Goal: Navigation & Orientation: Find specific page/section

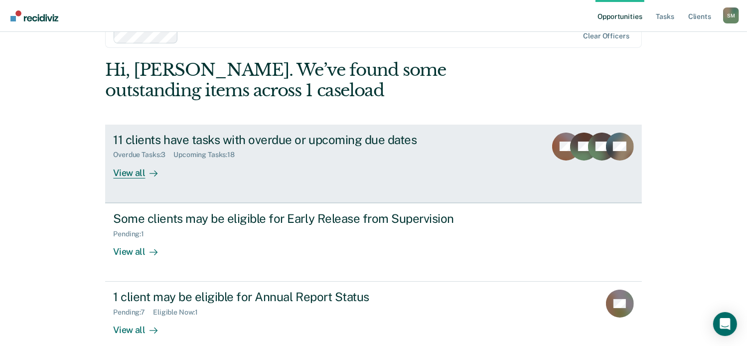
scroll to position [37, 0]
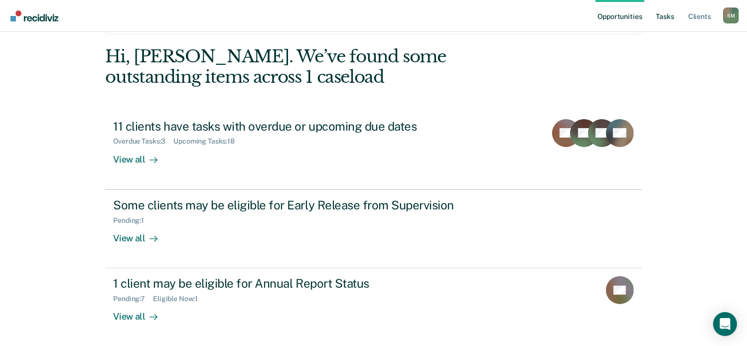
click at [671, 14] on link "Tasks" at bounding box center [666, 16] width 22 height 32
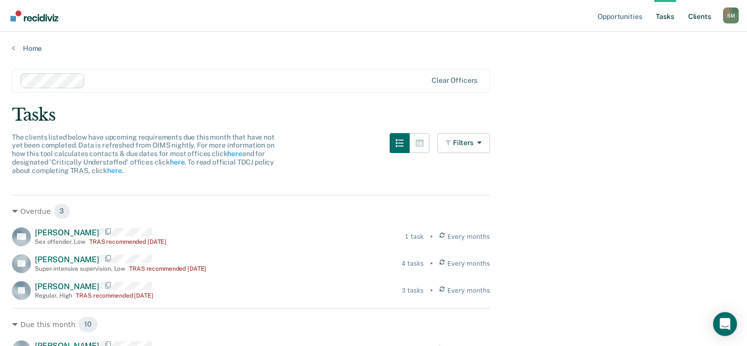
click at [698, 18] on link "Client s" at bounding box center [700, 16] width 27 height 32
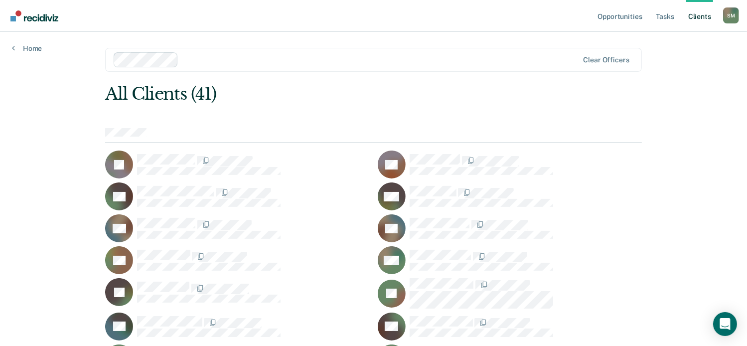
click at [700, 16] on link "Client s" at bounding box center [700, 16] width 27 height 32
click at [665, 19] on link "Tasks" at bounding box center [666, 16] width 22 height 32
